Goal: Information Seeking & Learning: Learn about a topic

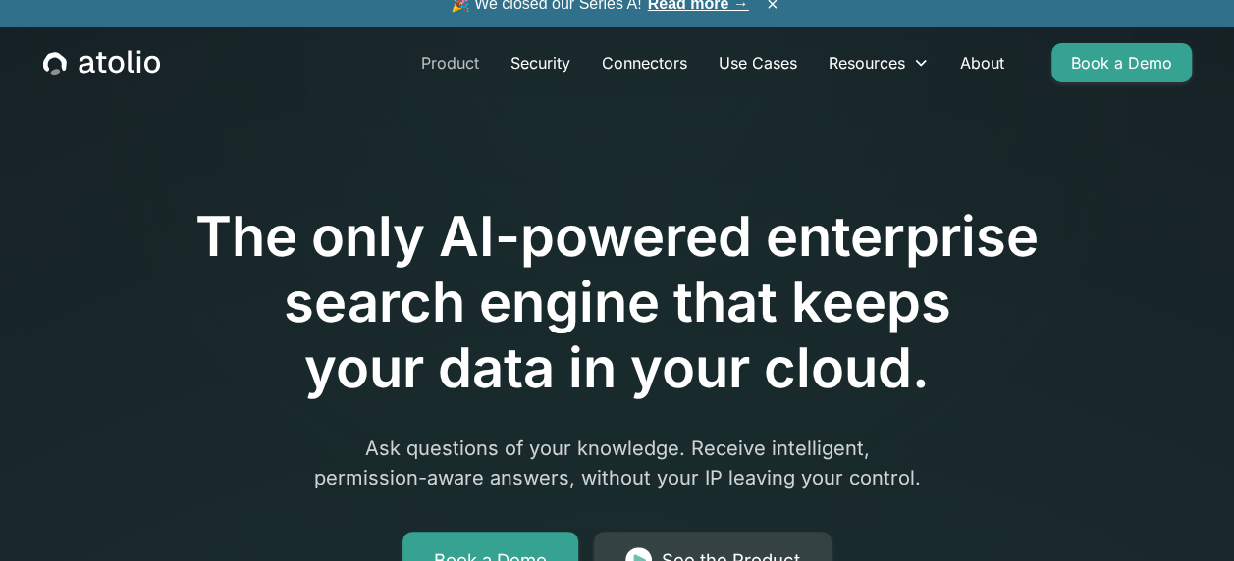
click at [455, 70] on link "Product" at bounding box center [449, 62] width 89 height 39
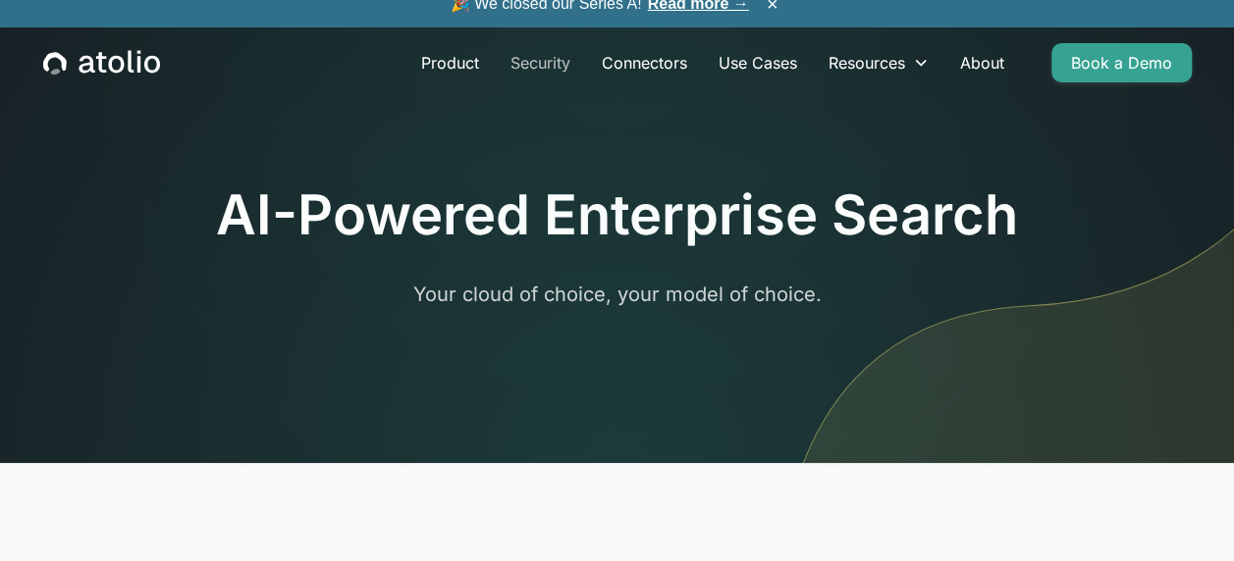
drag, startPoint x: 0, startPoint y: 0, endPoint x: 515, endPoint y: 49, distance: 517.6
click at [515, 49] on link "Security" at bounding box center [540, 62] width 91 height 39
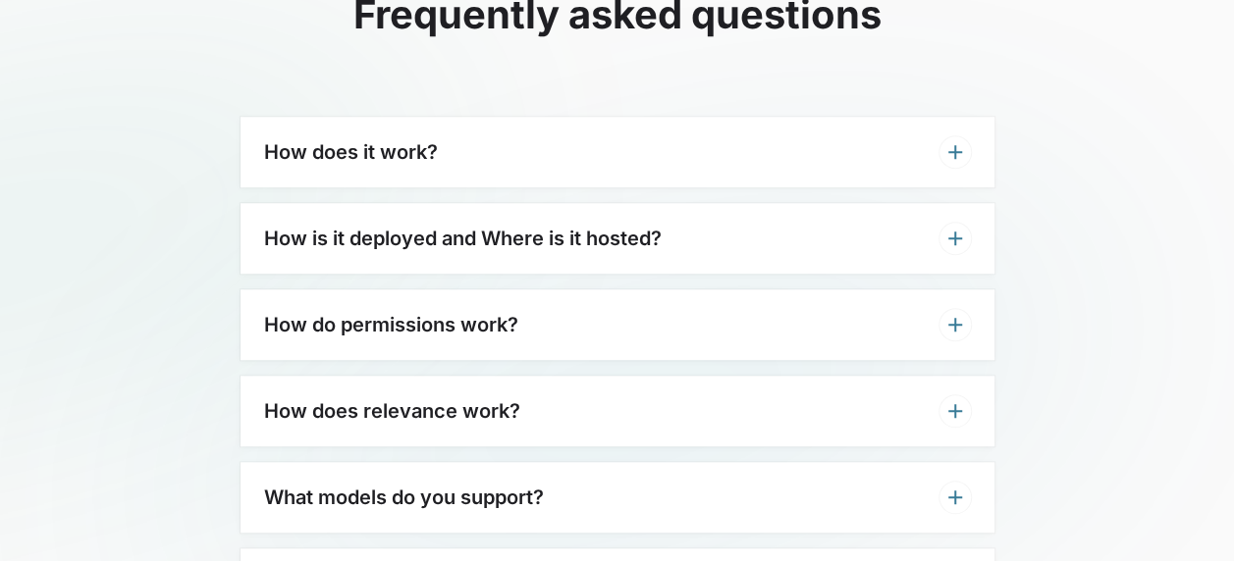
scroll to position [4495, 0]
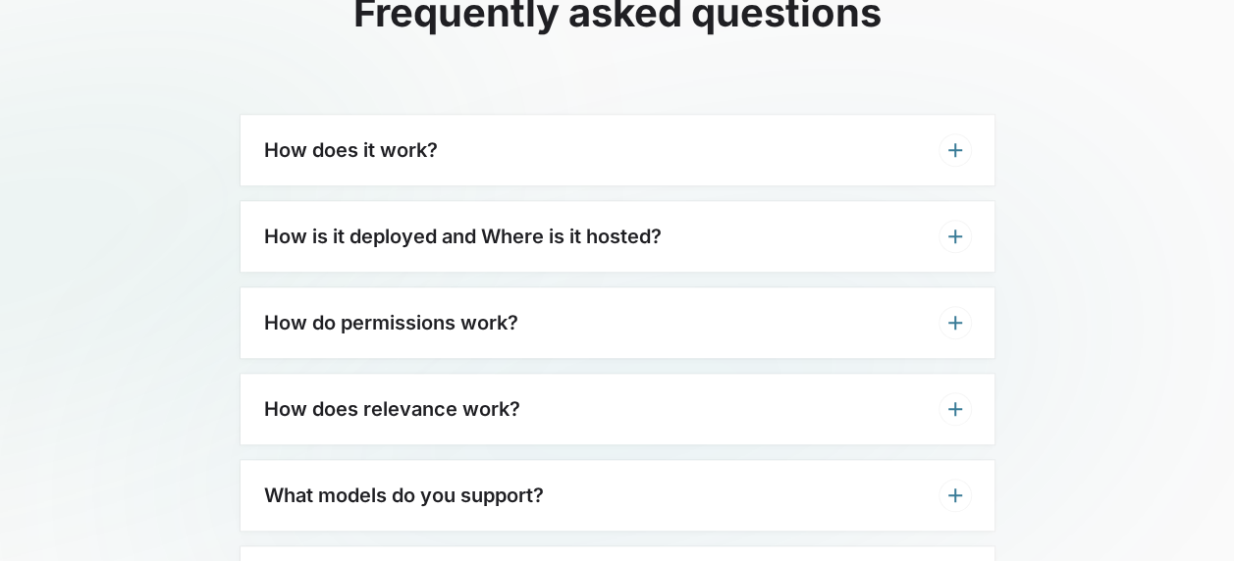
click at [891, 233] on div "How is it deployed and Where is it hosted?" at bounding box center [617, 236] width 754 height 71
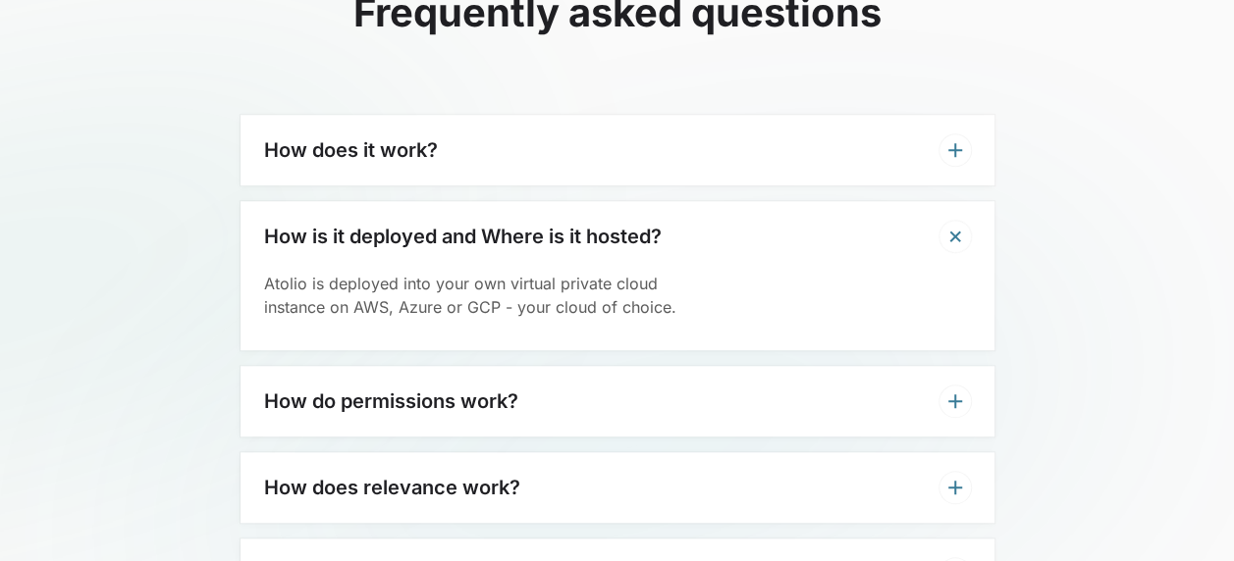
click at [849, 181] on div "How does it work?" at bounding box center [617, 150] width 754 height 71
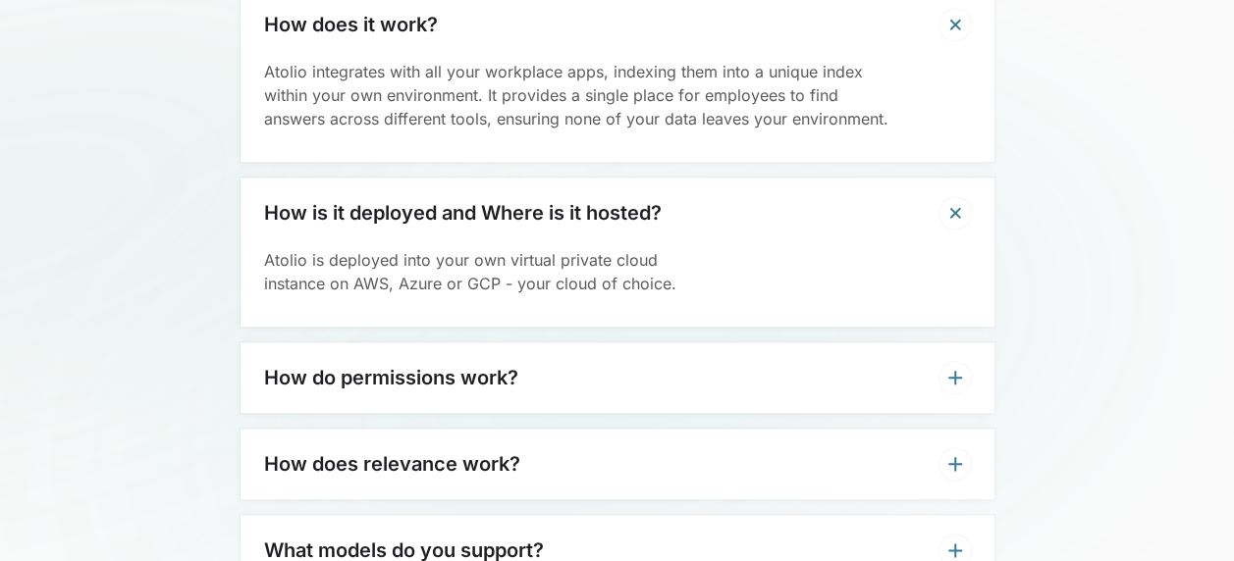
scroll to position [4620, 0]
click at [909, 390] on div "How do permissions work?" at bounding box center [617, 378] width 754 height 71
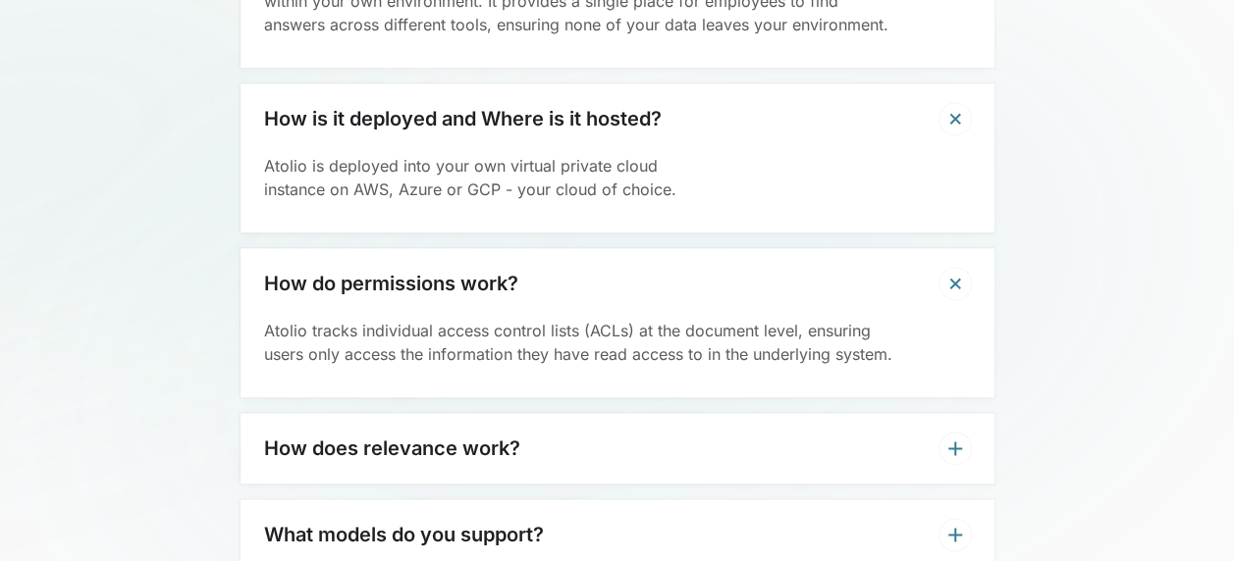
scroll to position [4717, 0]
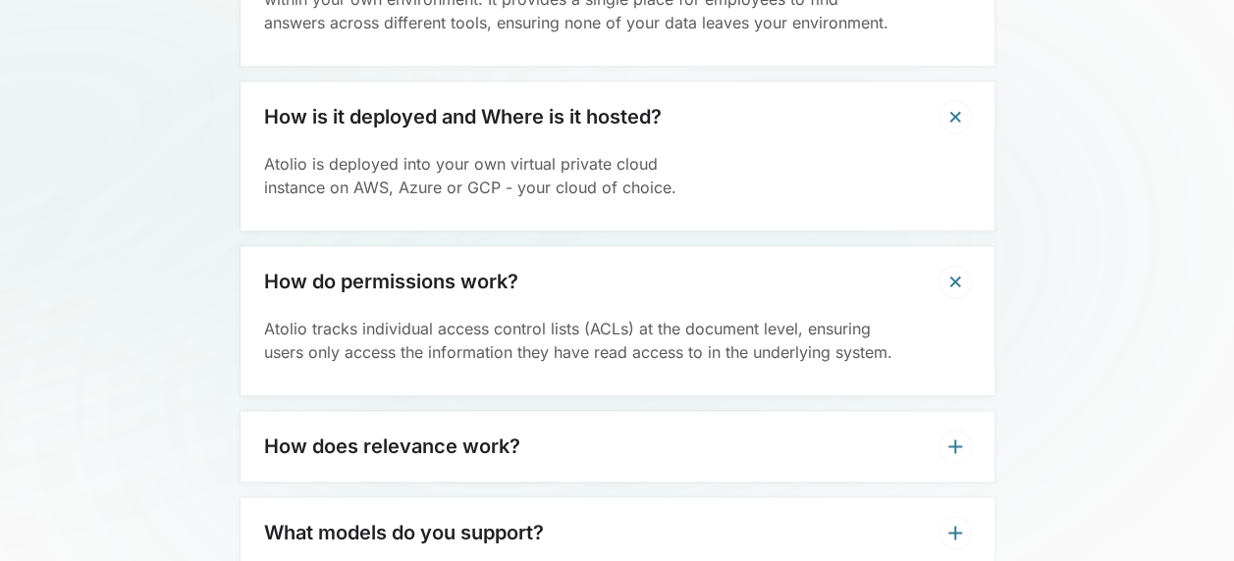
click at [901, 437] on div "How does relevance work?" at bounding box center [617, 446] width 754 height 71
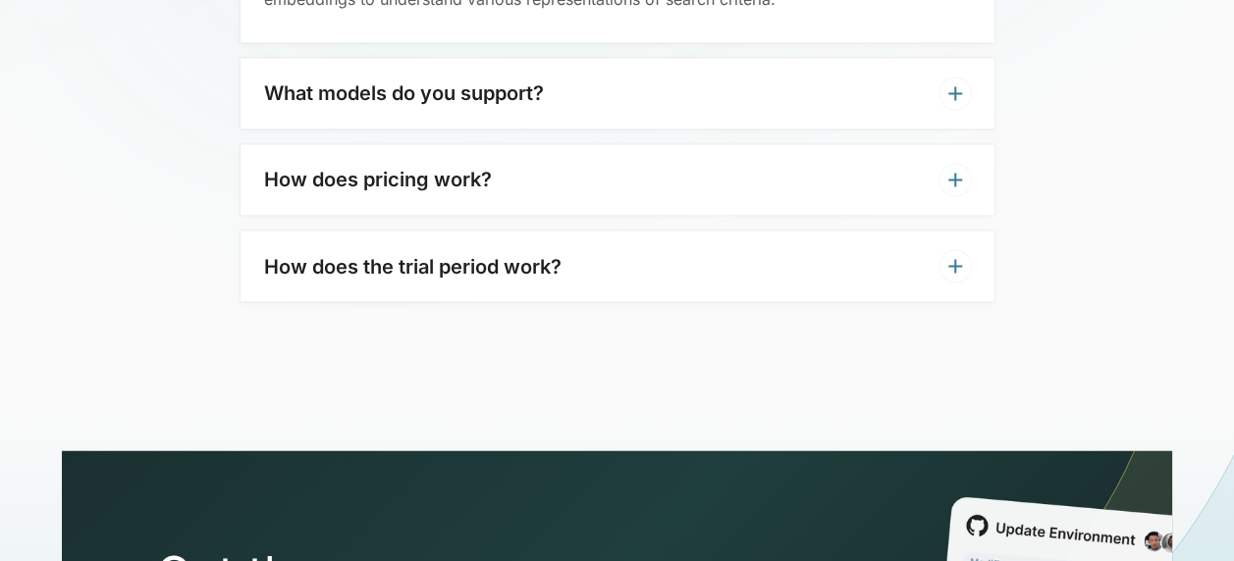
scroll to position [5282, 0]
click at [767, 273] on div "How does the trial period work?" at bounding box center [617, 266] width 754 height 71
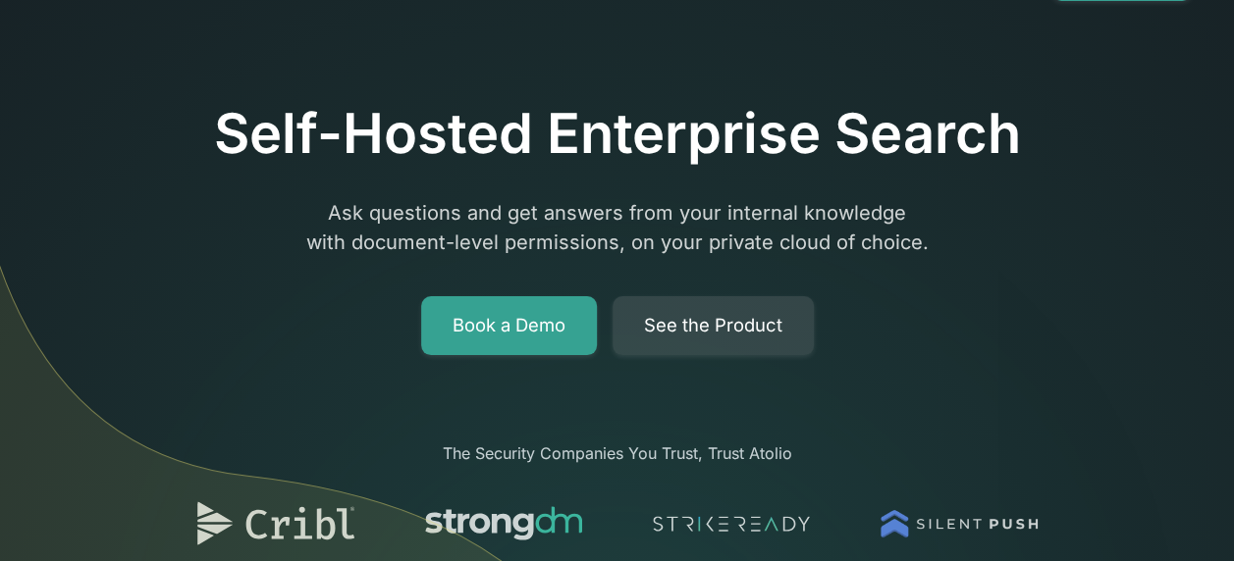
scroll to position [0, 0]
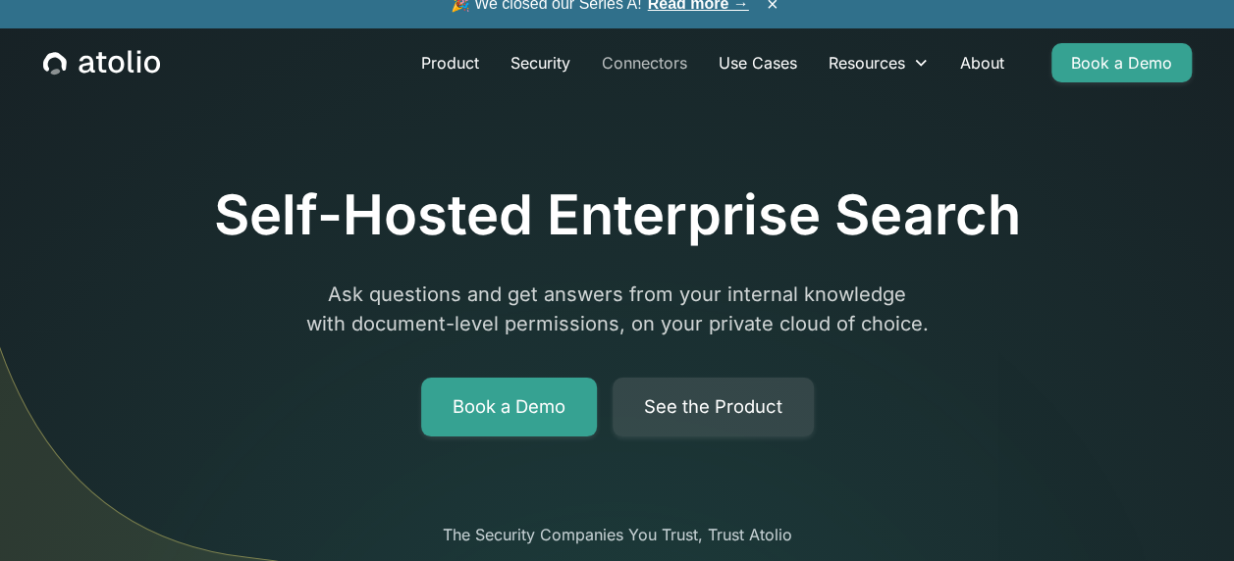
click at [636, 68] on link "Connectors" at bounding box center [644, 62] width 117 height 39
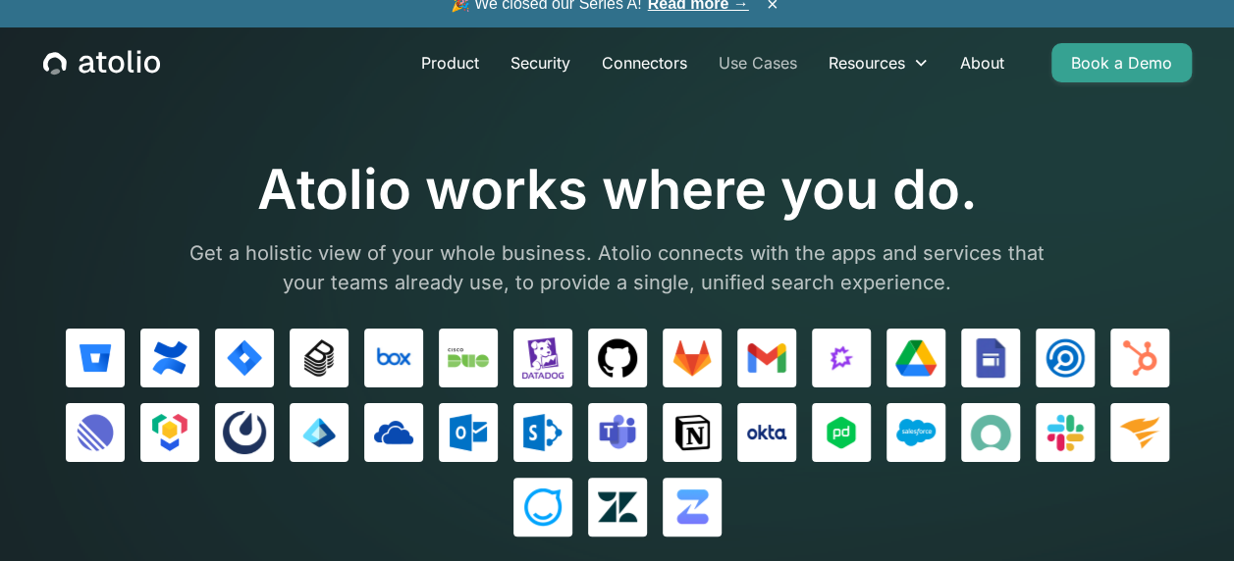
click at [758, 54] on link "Use Cases" at bounding box center [758, 62] width 110 height 39
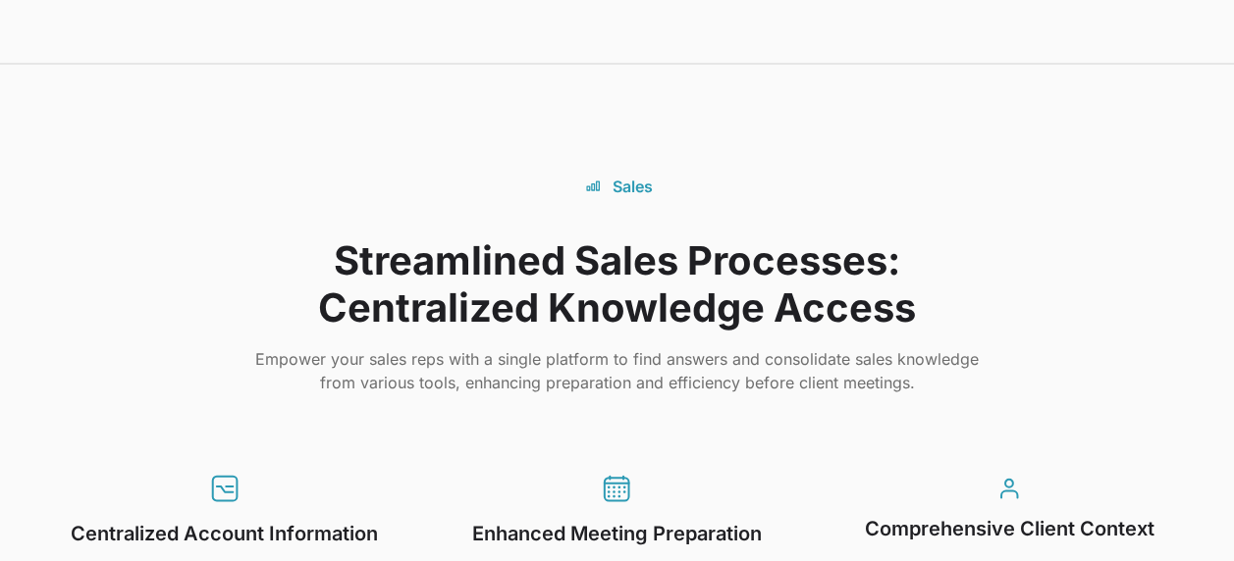
scroll to position [3843, 0]
